Goal: Book appointment/travel/reservation

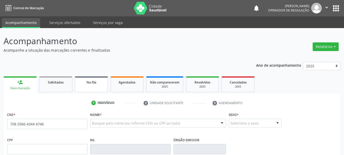
type input "708 2066 4344 4746"
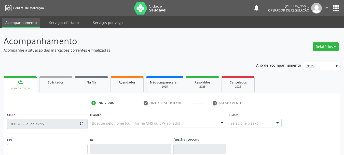
type input "[DATE]"
type input "S/N"
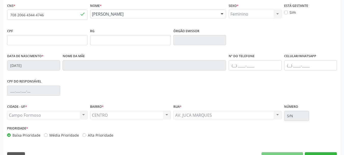
scroll to position [121, 0]
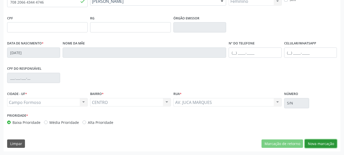
click at [316, 145] on button "Nova marcação" at bounding box center [321, 143] width 32 height 9
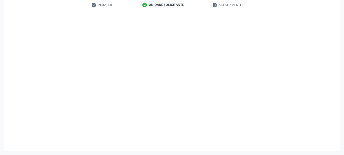
scroll to position [98, 0]
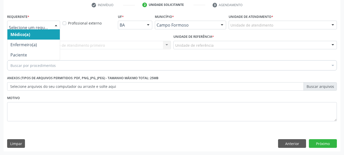
drag, startPoint x: 51, startPoint y: 26, endPoint x: 45, endPoint y: 53, distance: 27.2
click at [51, 27] on div at bounding box center [33, 25] width 53 height 9
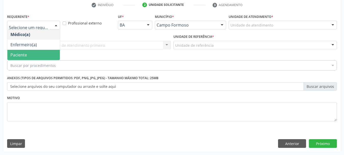
click at [44, 55] on span "Paciente" at bounding box center [33, 55] width 52 height 10
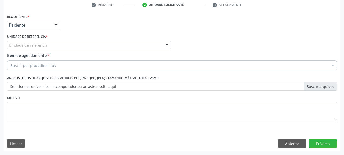
click at [55, 44] on div "Unidade de referência" at bounding box center [89, 45] width 164 height 9
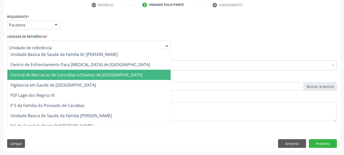
click at [55, 72] on span "Central de Marcacao de Consultas e Exames de [GEOGRAPHIC_DATA]" at bounding box center [76, 75] width 132 height 6
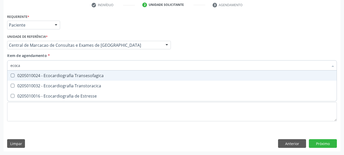
type input "ecocar"
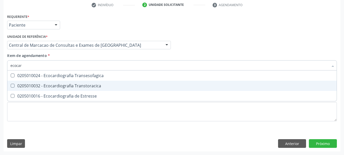
click at [74, 83] on div "0205010032 - Ecocardiografia Transtoracica" at bounding box center [171, 85] width 323 height 4
checkbox Transtoracica "true"
click at [327, 143] on div "Requerente * Paciente Médico(a) Enfermeiro(a) Paciente Nenhum resultado encontr…" at bounding box center [172, 82] width 337 height 138
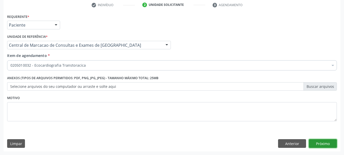
click at [324, 142] on button "Próximo" at bounding box center [323, 143] width 28 height 9
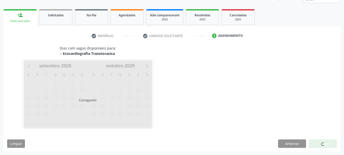
scroll to position [67, 0]
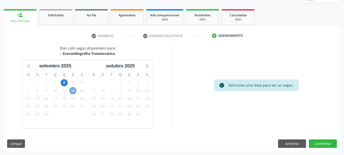
click at [73, 89] on span "12" at bounding box center [72, 90] width 7 height 7
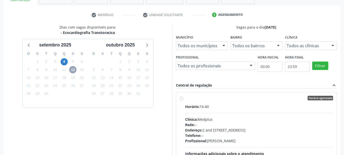
scroll to position [141, 0]
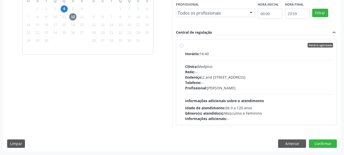
click at [233, 77] on div "Endereço: 2 and [STREET_ADDRESS]" at bounding box center [259, 76] width 148 height 5
click at [183, 47] on input "Horário agendado Horário: 16:40 Clínica: Medplus Rede: -- Endereço: 2 and [STRE…" at bounding box center [182, 45] width 4 height 5
radio input "true"
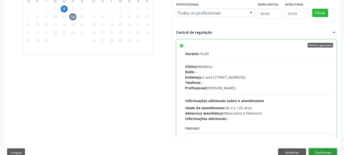
click at [322, 150] on button "Confirmar" at bounding box center [323, 152] width 28 height 9
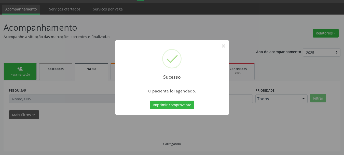
scroll to position [13, 0]
click at [150, 100] on button "Imprimir comprovante" at bounding box center [172, 104] width 44 height 9
